Goal: Task Accomplishment & Management: Use online tool/utility

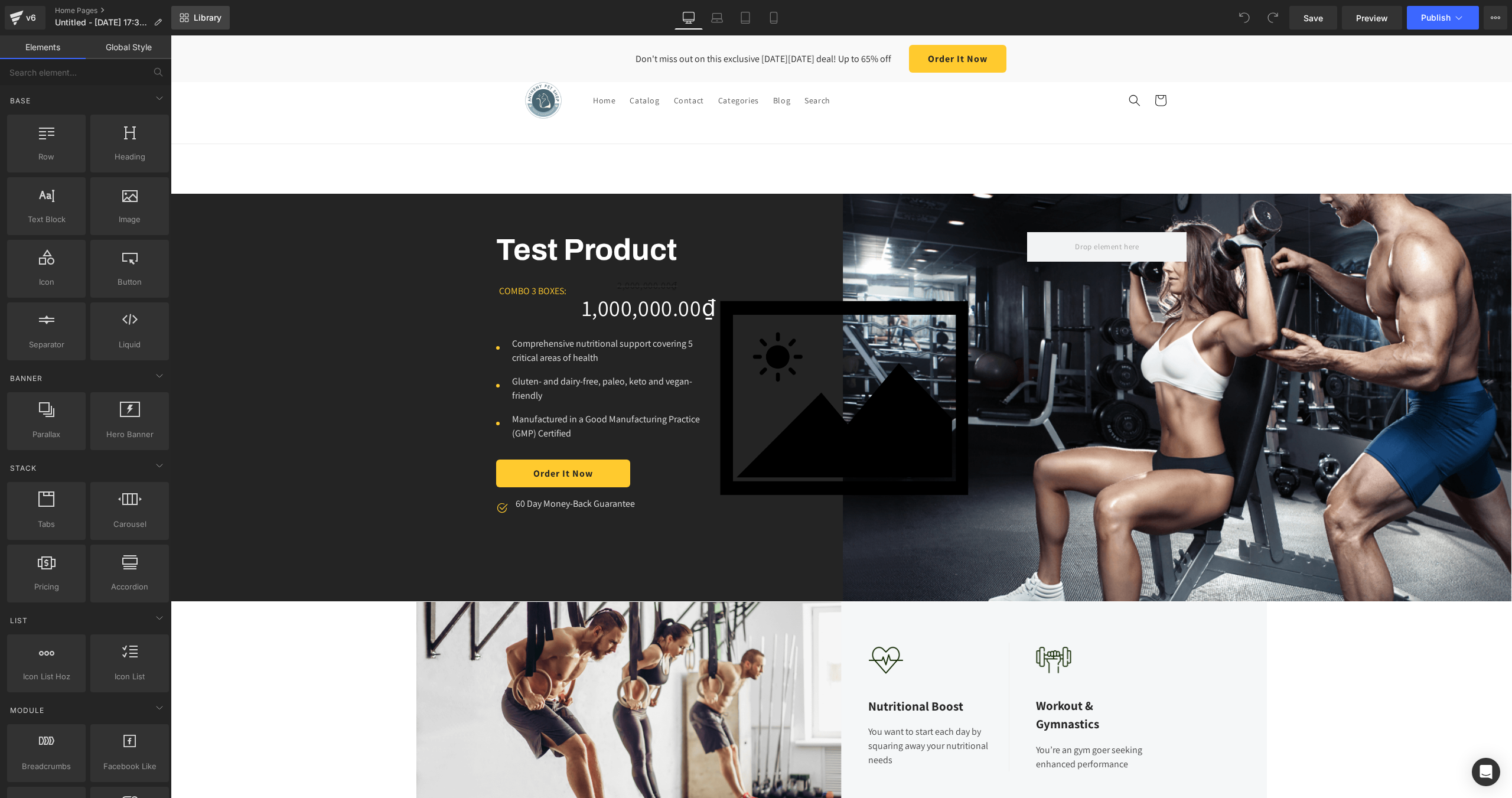
click at [202, 17] on span "Library" at bounding box center [207, 17] width 28 height 11
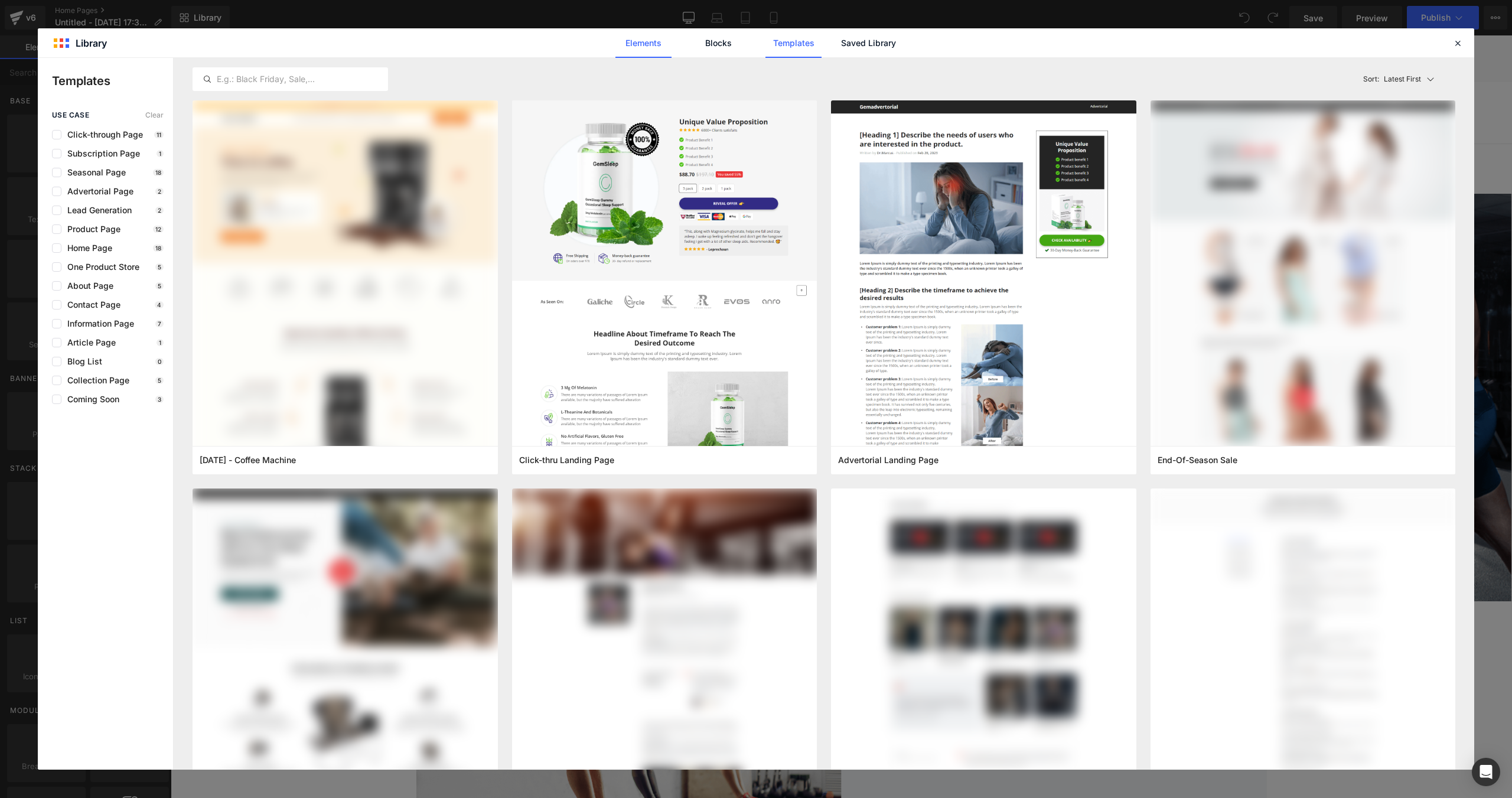
click at [642, 39] on link "Elements" at bounding box center [643, 43] width 56 height 30
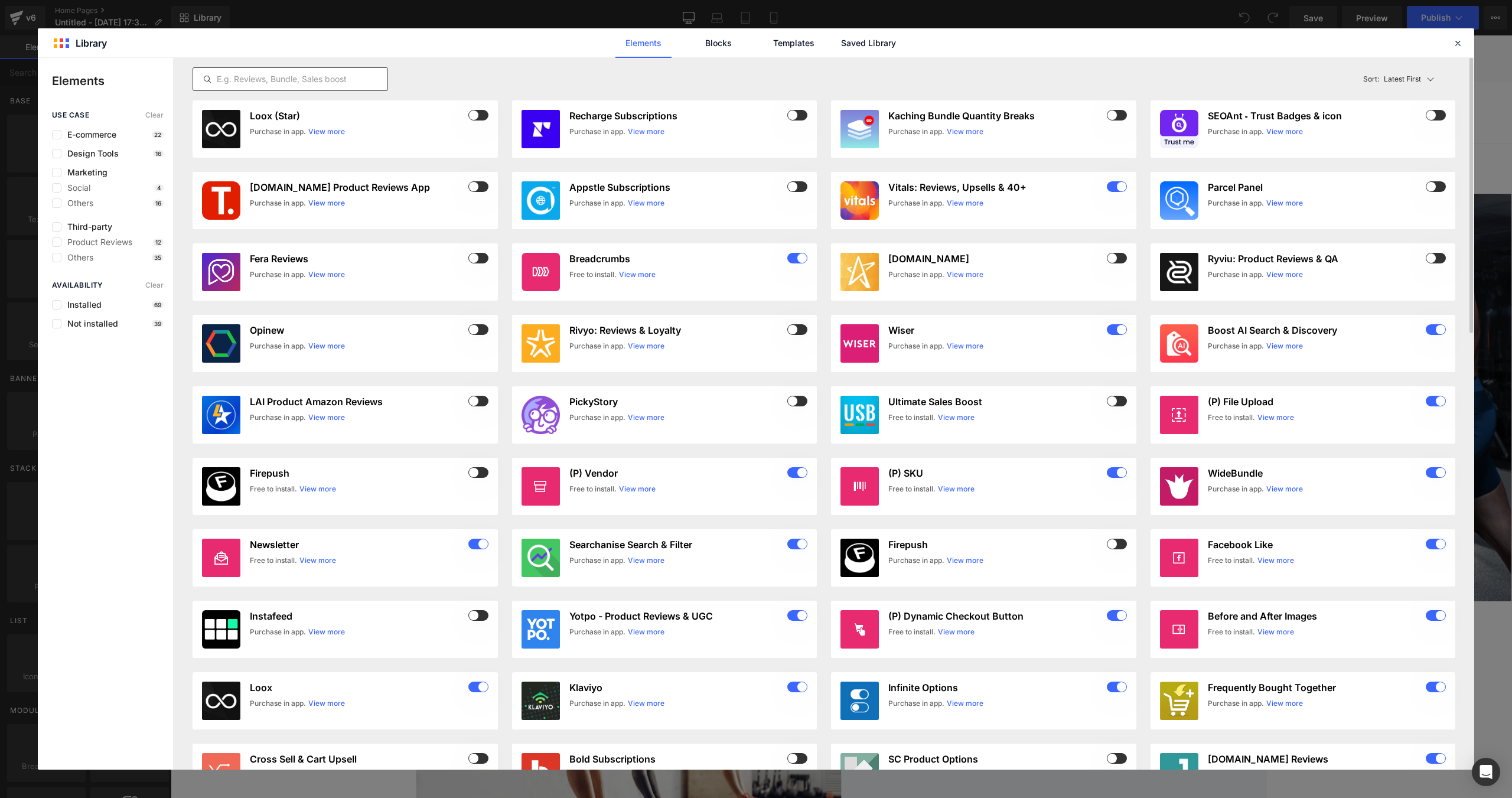
click at [344, 72] on div at bounding box center [290, 79] width 196 height 24
click at [0, 0] on input "text" at bounding box center [0, 0] width 0 height 0
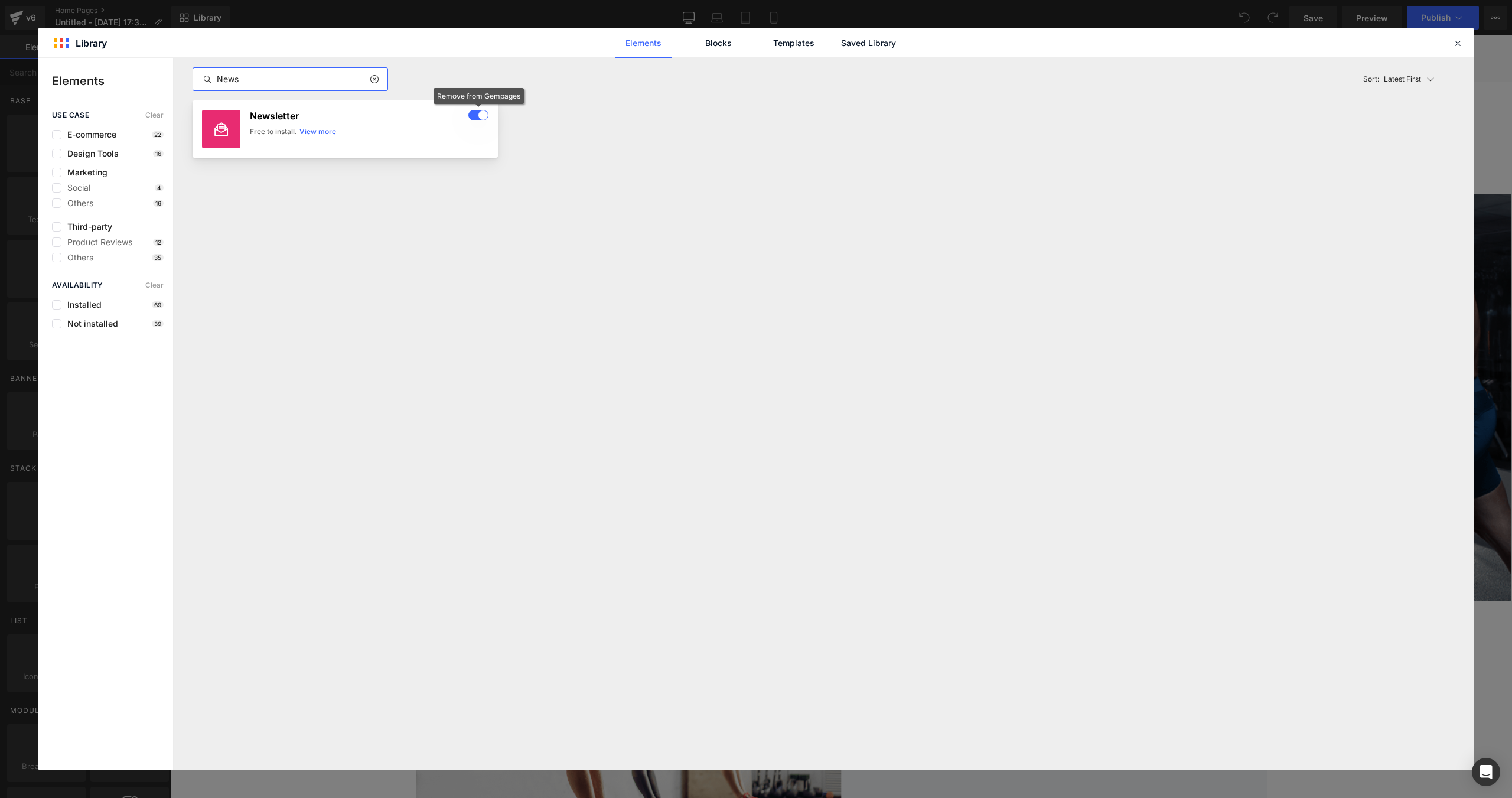
type input "News"
click at [476, 115] on span at bounding box center [478, 115] width 20 height 11
click at [1455, 42] on icon at bounding box center [1457, 43] width 11 height 11
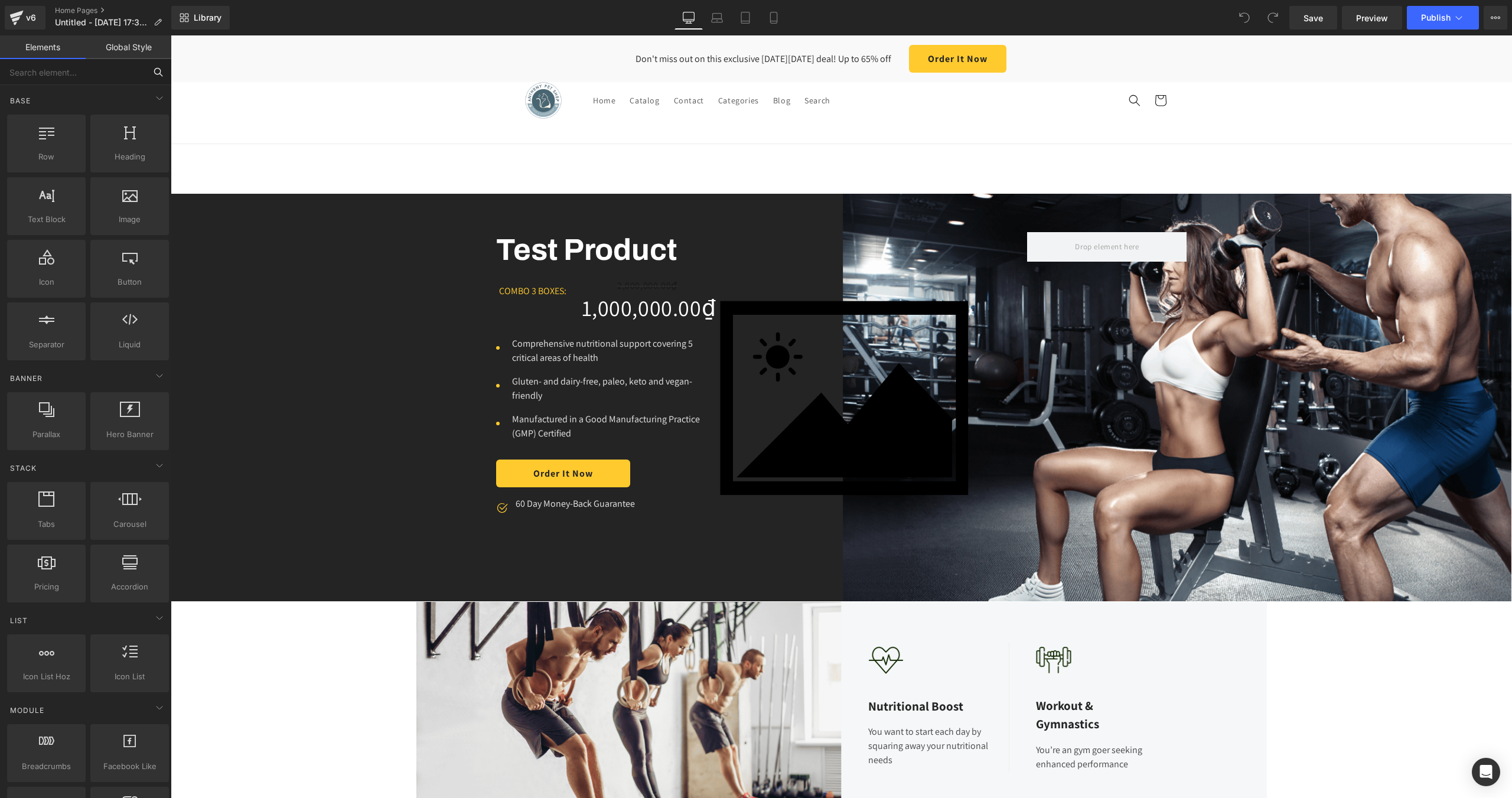
click at [83, 77] on input "text" at bounding box center [72, 72] width 146 height 26
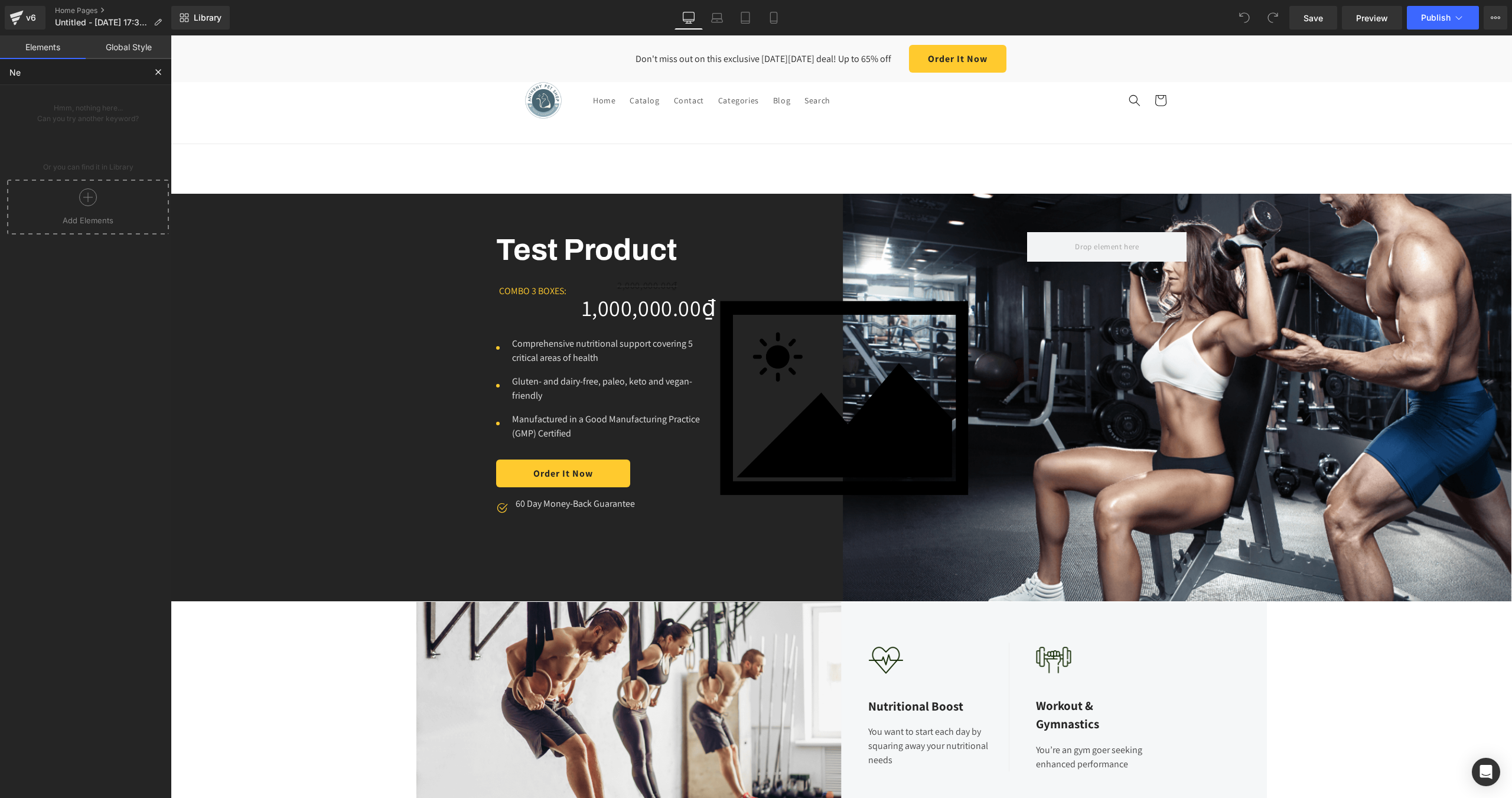
type input "N"
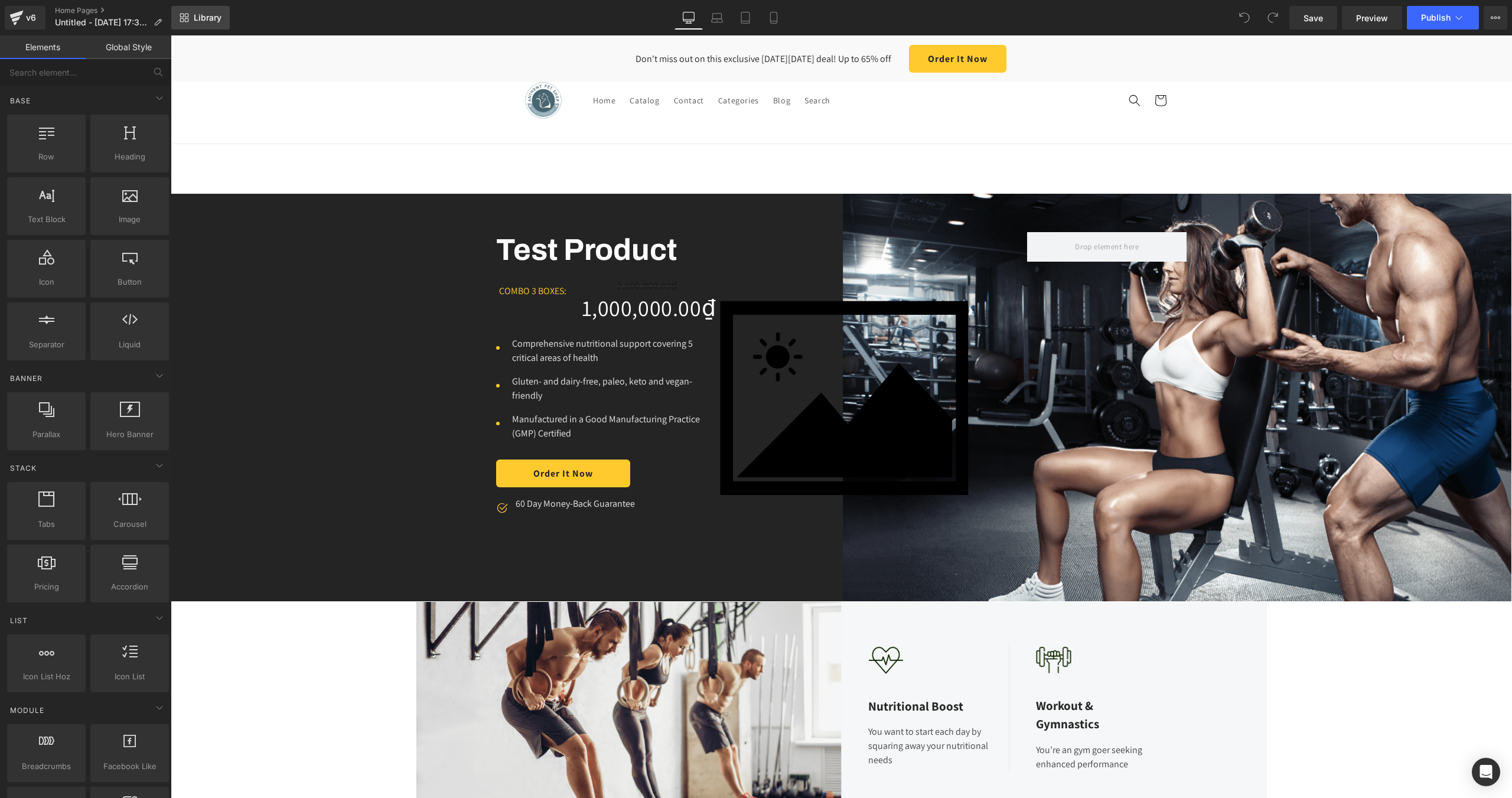
click at [211, 9] on link "Library" at bounding box center [200, 17] width 58 height 24
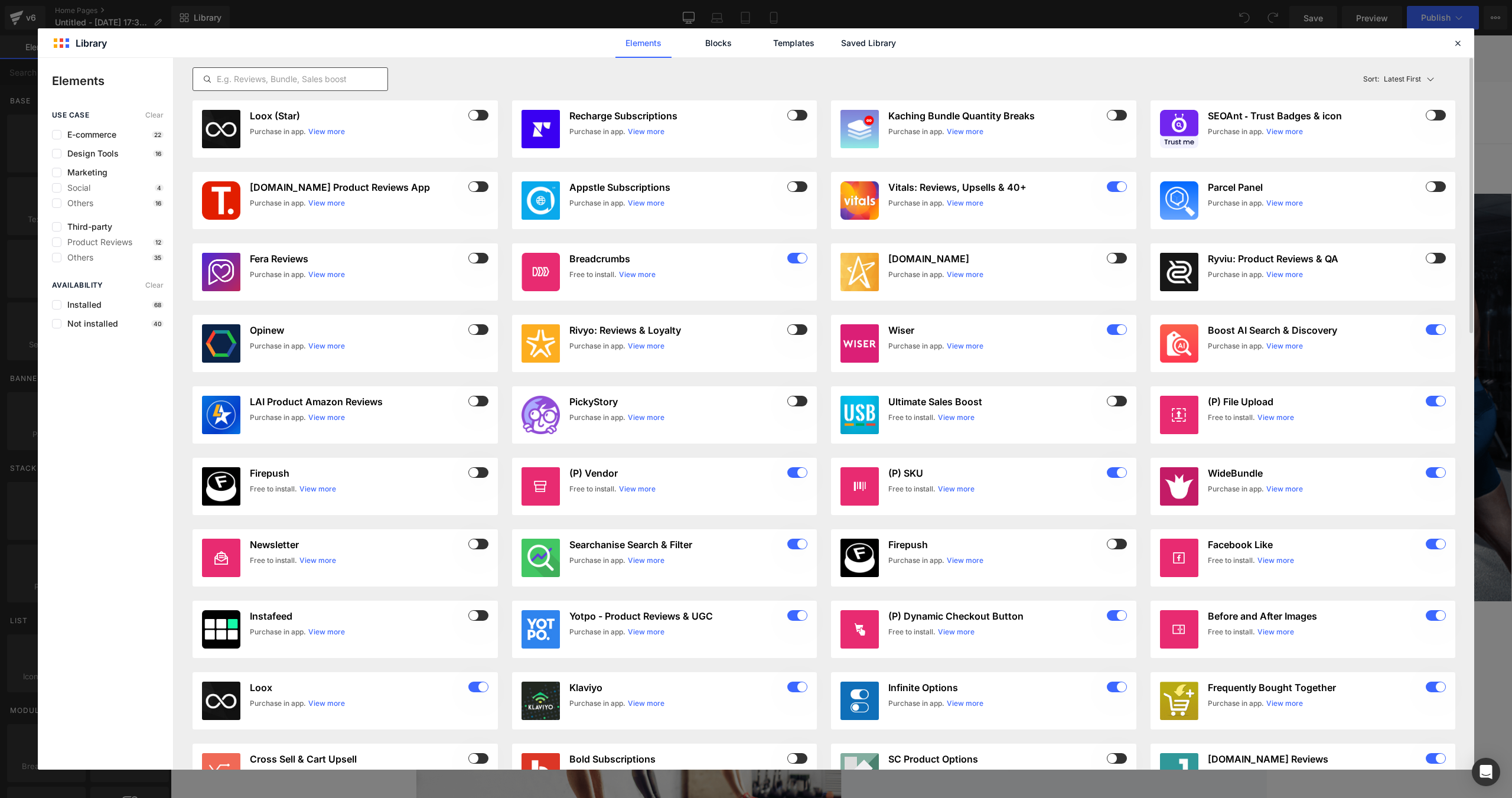
click at [315, 78] on input "text" at bounding box center [290, 79] width 194 height 14
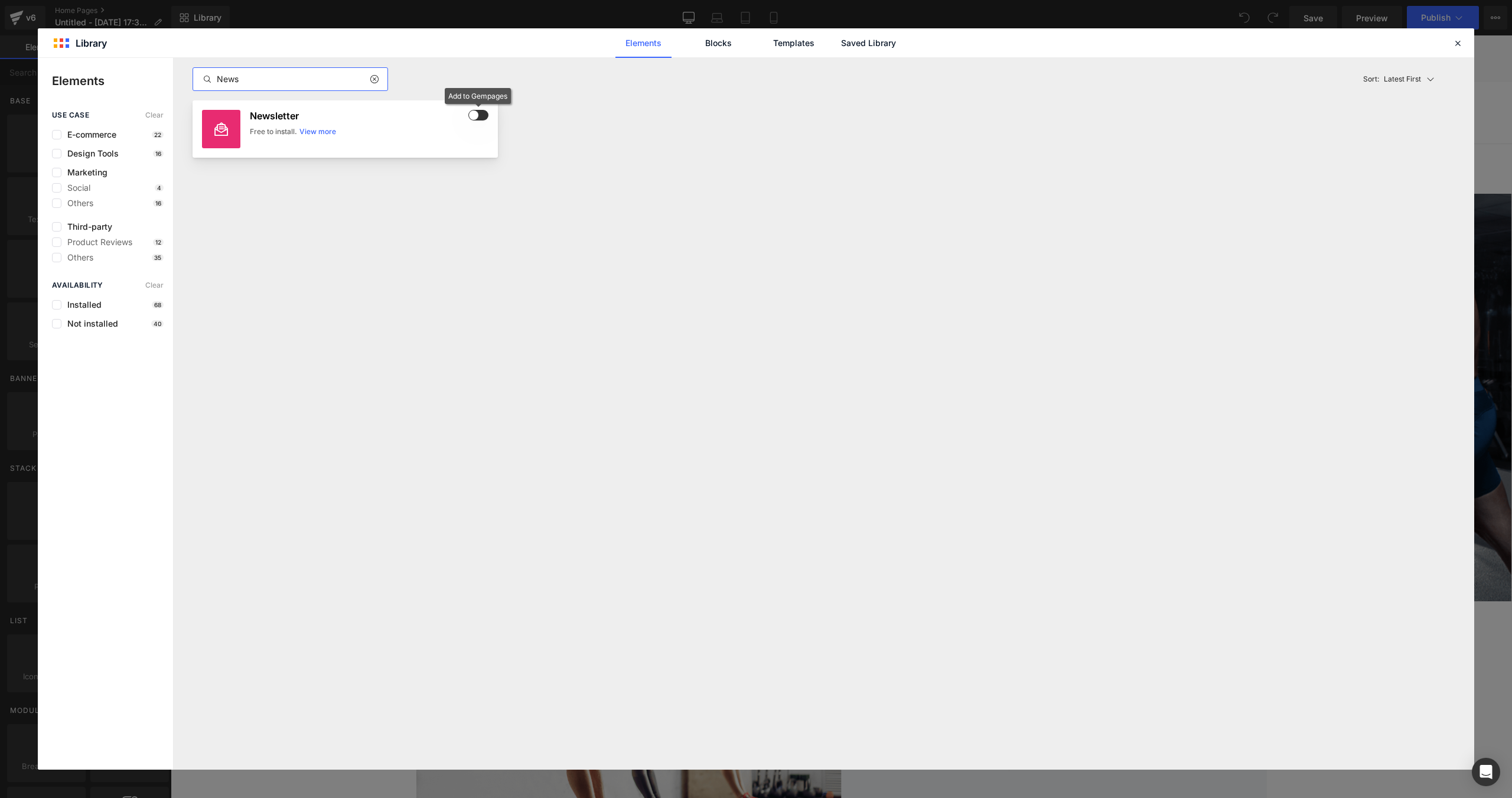
type input "News"
click at [0, 0] on span at bounding box center [0, 0] width 0 height 0
drag, startPoint x: 806, startPoint y: 154, endPoint x: 867, endPoint y: 174, distance: 64.2
click at [808, 155] on div "Newsletter Free to install. View more" at bounding box center [823, 136] width 1263 height 72
click at [1456, 43] on icon at bounding box center [1457, 43] width 11 height 11
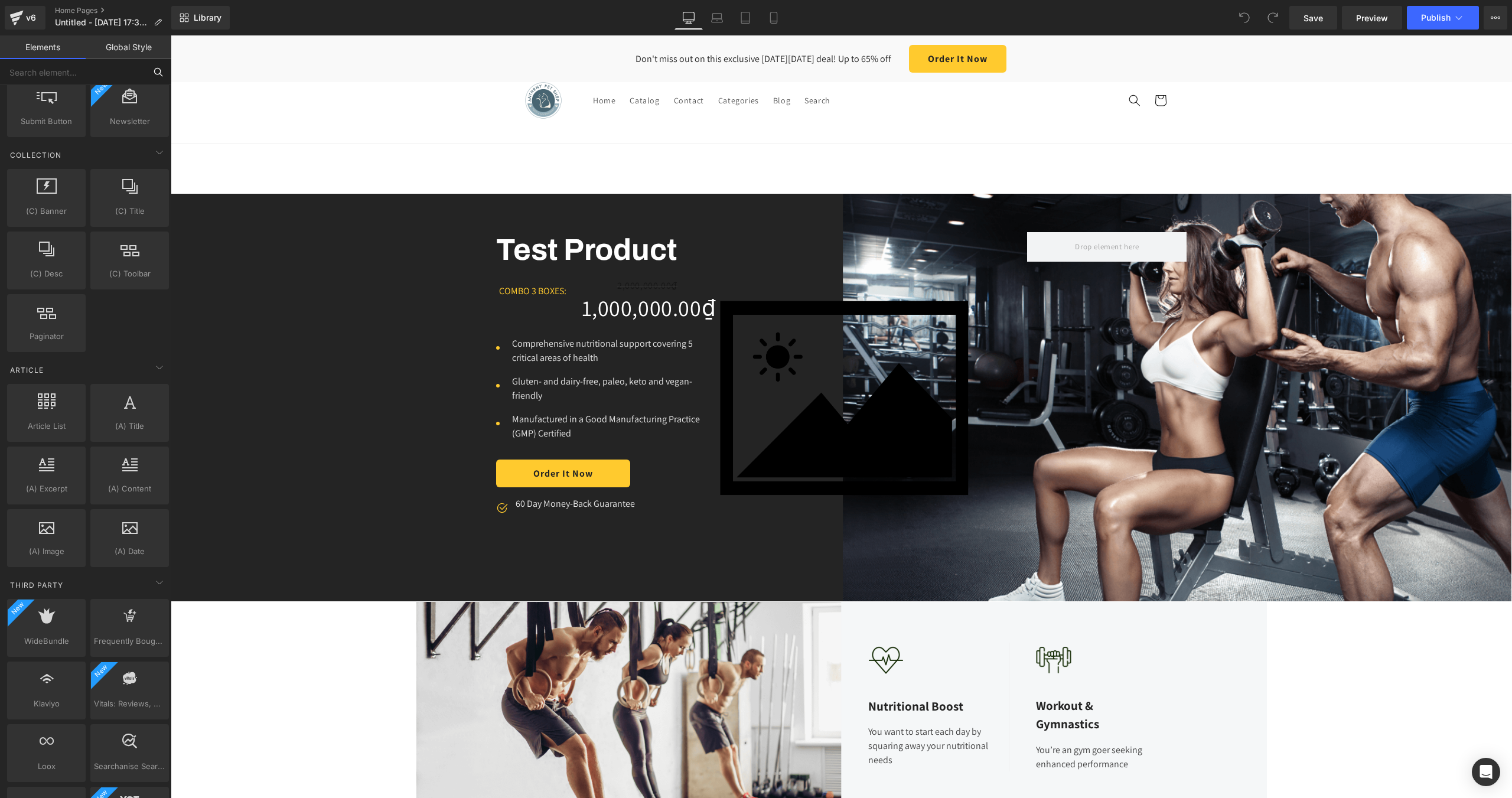
click at [105, 80] on input "text" at bounding box center [72, 72] width 146 height 26
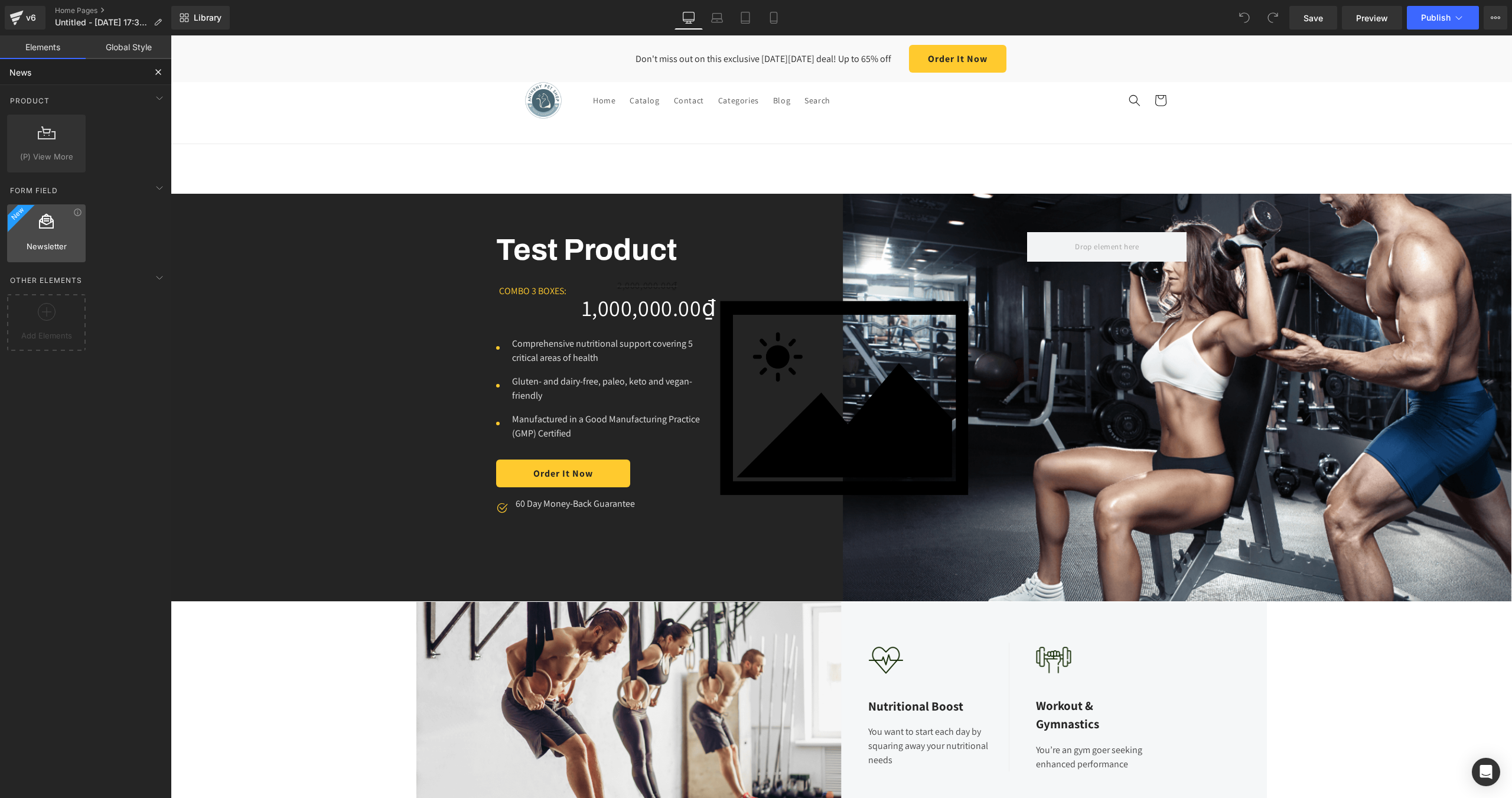
type input "News"
